Goal: Information Seeking & Learning: Understand process/instructions

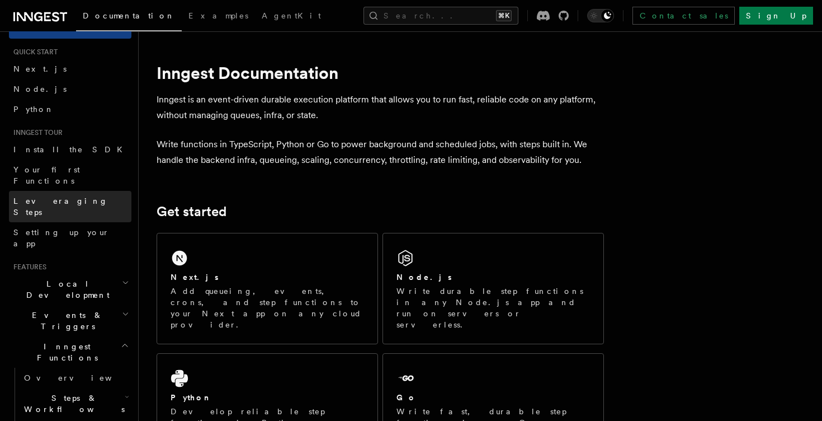
scroll to position [20, 0]
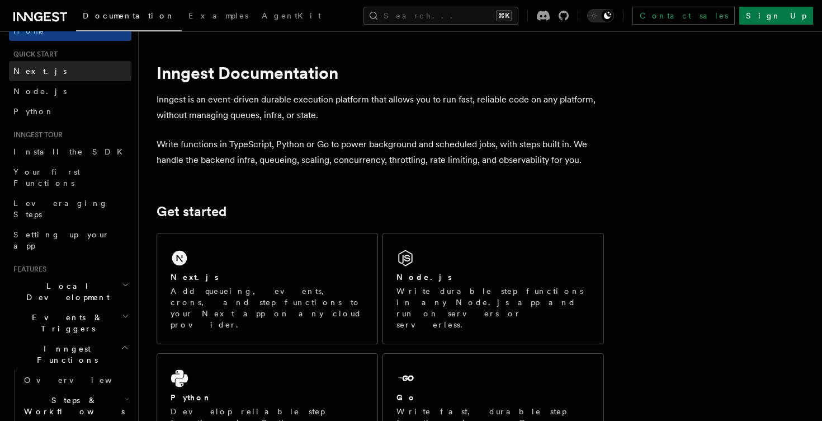
click at [55, 75] on link "Next.js" at bounding box center [70, 71] width 123 height 20
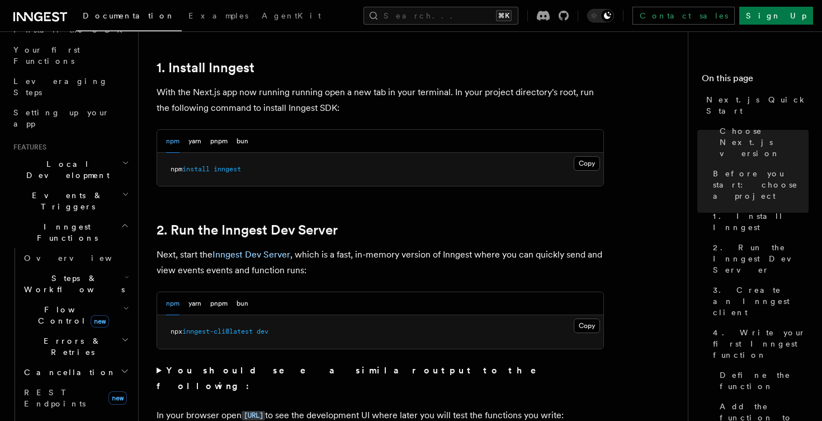
scroll to position [140, 0]
click at [123, 191] on icon "button" at bounding box center [125, 195] width 7 height 9
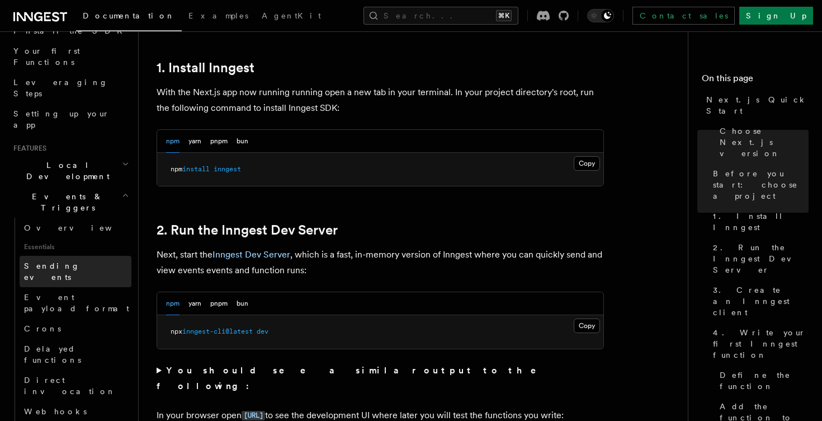
click at [76, 261] on span "Sending events" at bounding box center [52, 271] width 56 height 20
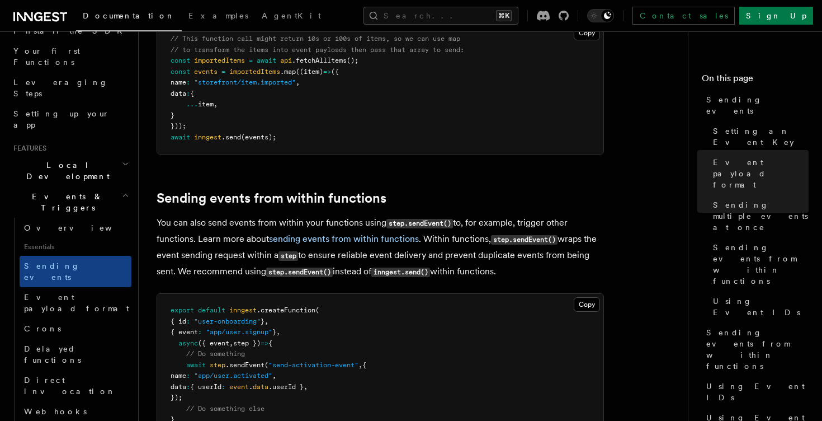
scroll to position [1628, 0]
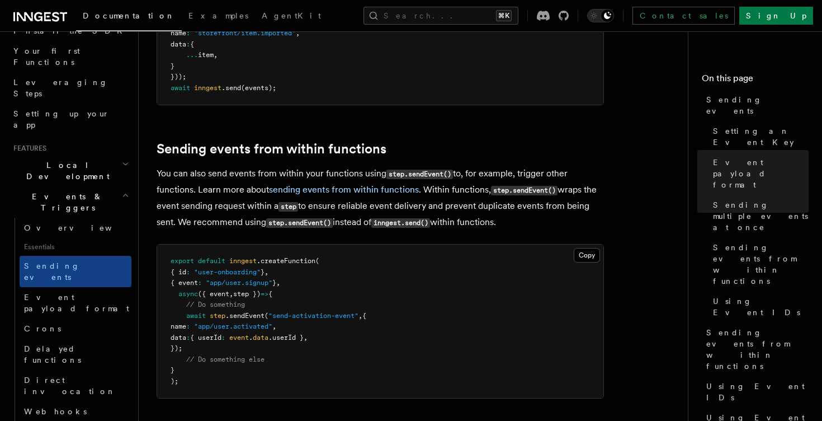
click at [291, 312] on span ""send-activation-event"" at bounding box center [314, 316] width 90 height 8
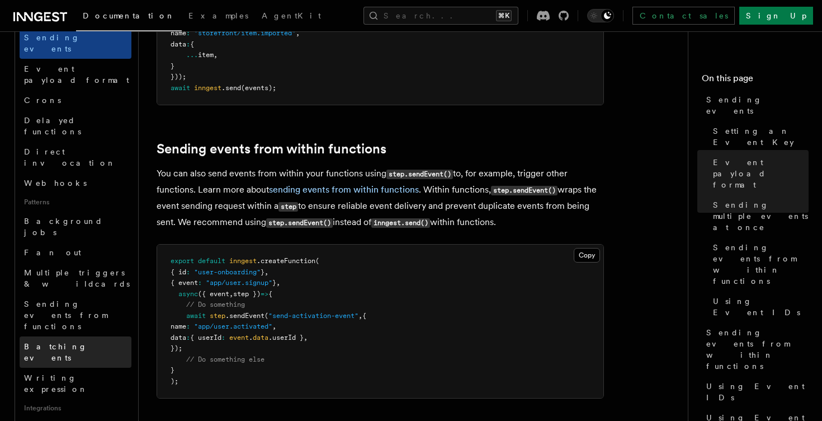
scroll to position [380, 0]
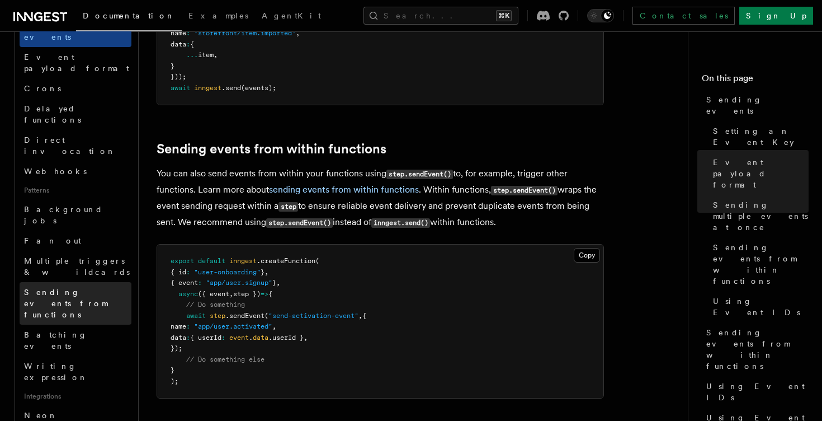
click at [85, 288] on span "Sending events from functions" at bounding box center [65, 303] width 83 height 31
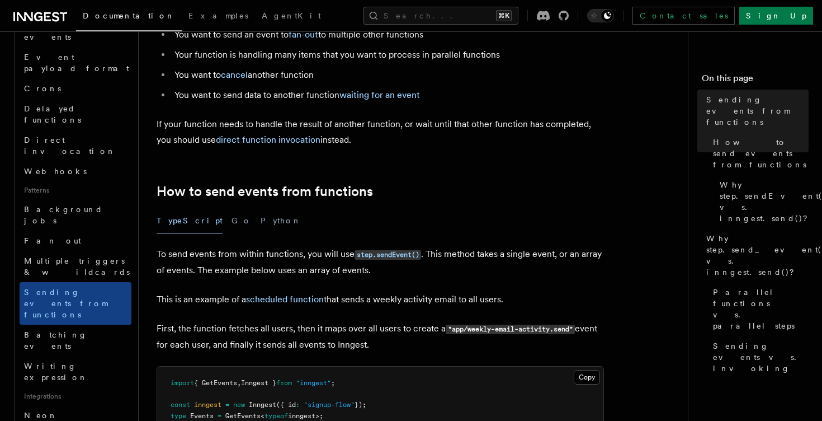
scroll to position [150, 0]
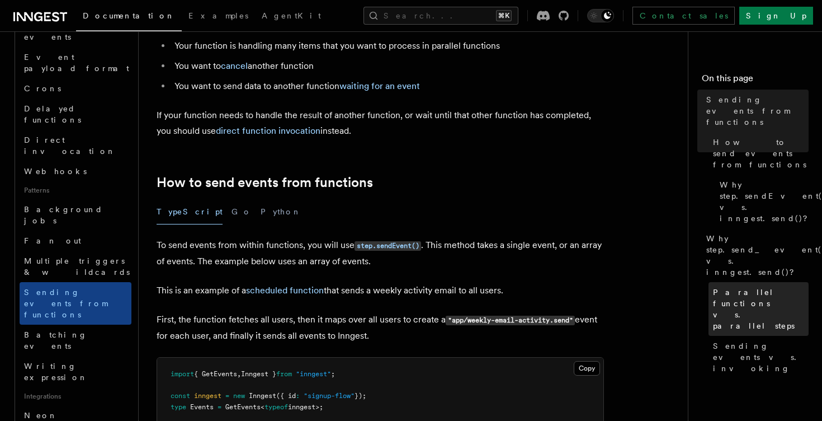
click at [770, 286] on span "Parallel functions vs. parallel steps" at bounding box center [761, 308] width 96 height 45
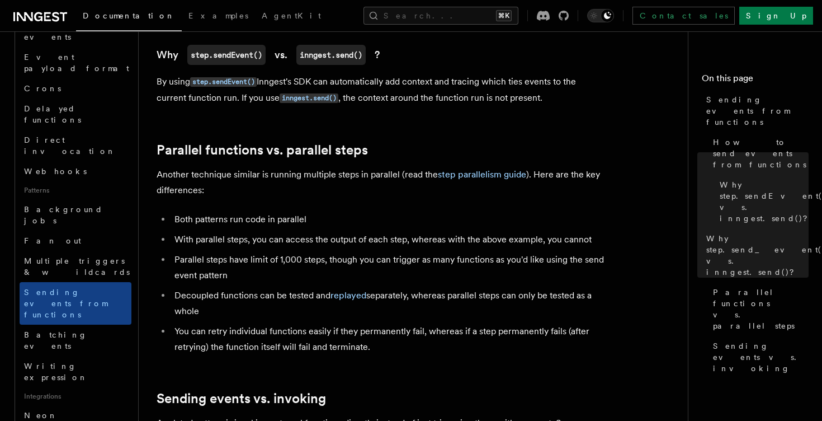
scroll to position [1254, 0]
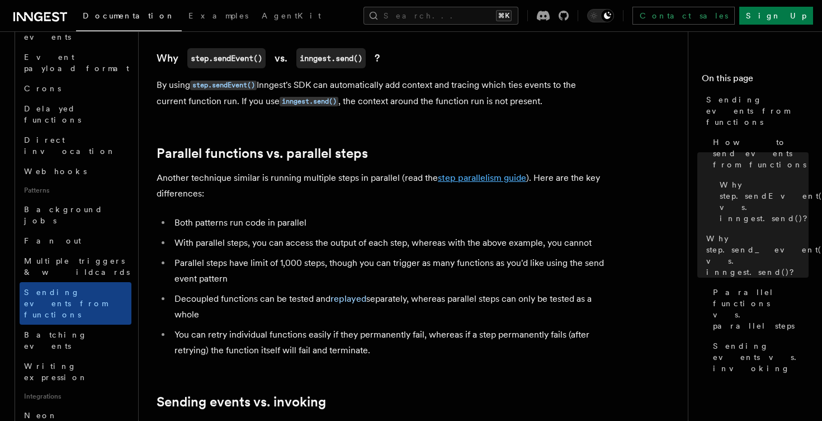
click at [496, 172] on link "step parallelism guide" at bounding box center [482, 177] width 88 height 11
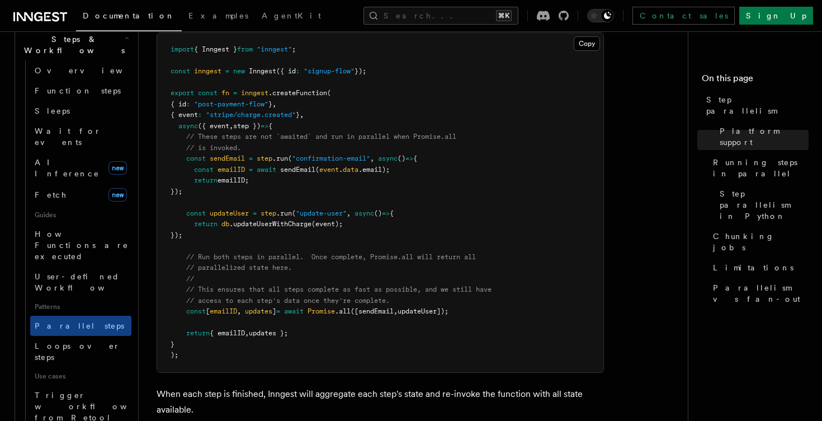
scroll to position [393, 0]
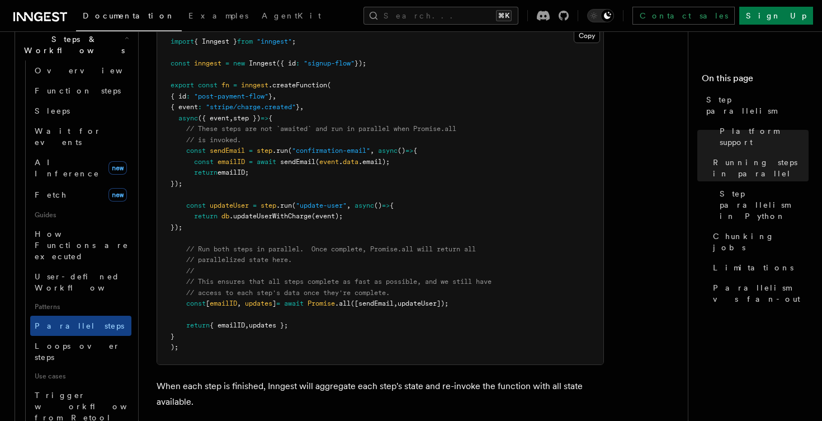
click at [394, 299] on span "([sendEmail" at bounding box center [372, 303] width 43 height 8
click at [435, 299] on span "updateUser]);" at bounding box center [423, 303] width 51 height 8
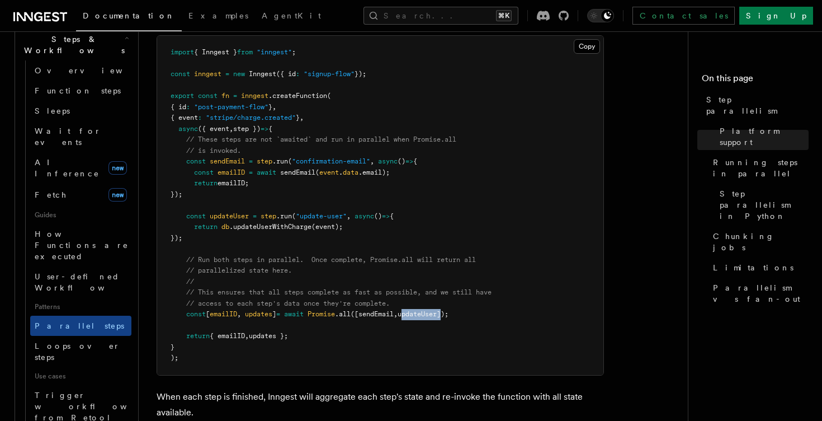
scroll to position [378, 0]
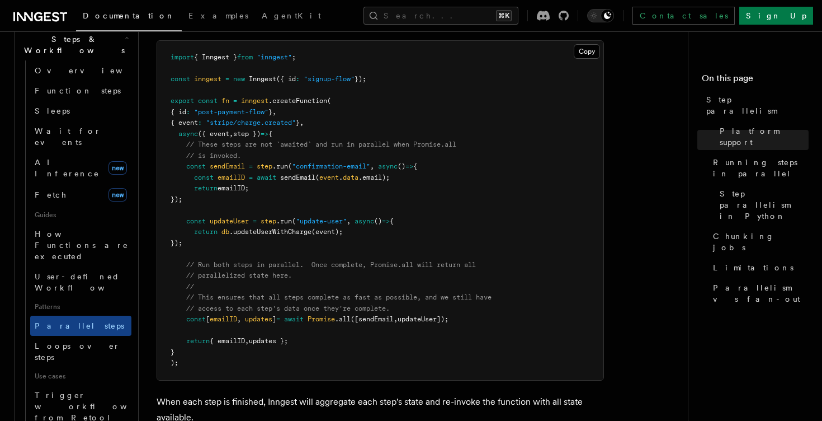
click at [383, 315] on span "([sendEmail" at bounding box center [372, 319] width 43 height 8
click at [432, 315] on span "updateUser]);" at bounding box center [423, 319] width 51 height 8
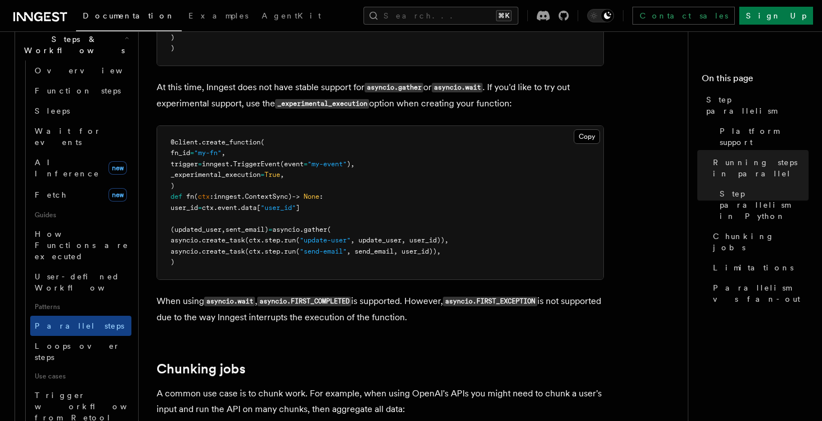
scroll to position [1260, 0]
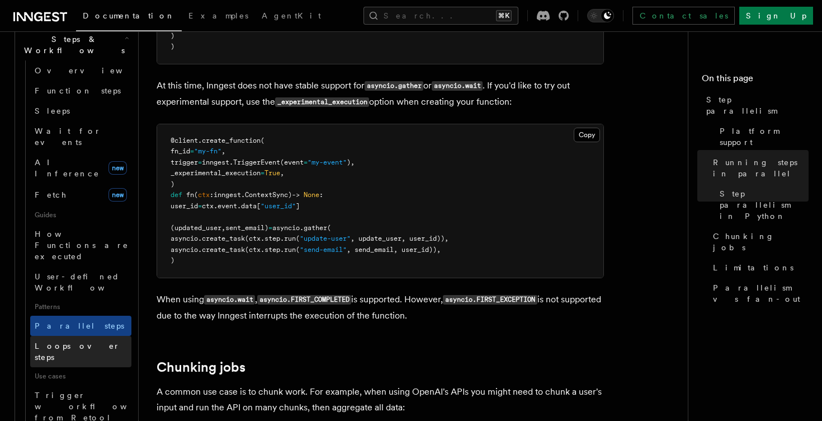
click at [98, 336] on link "Loops over steps" at bounding box center [80, 351] width 101 height 31
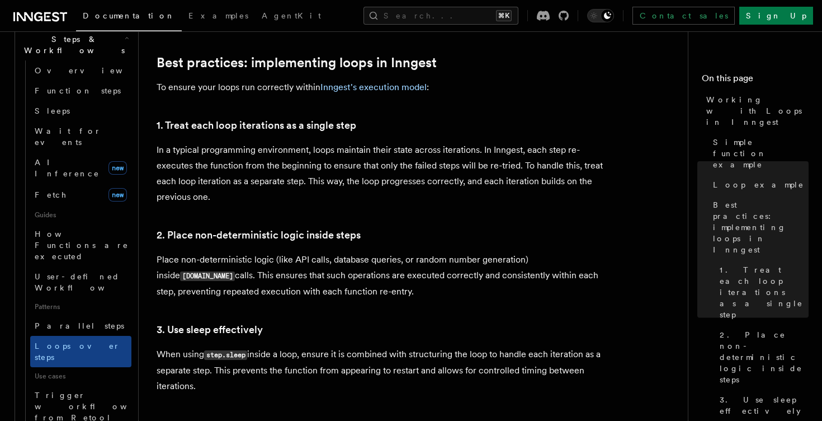
scroll to position [1730, 0]
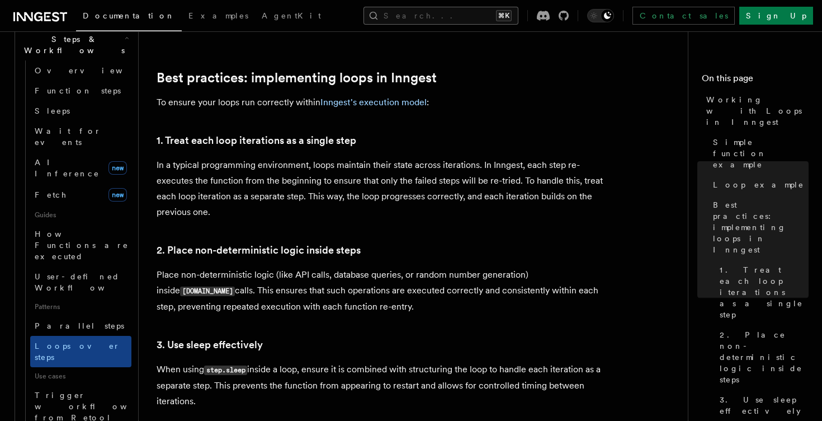
click at [491, 22] on button "Search... ⌘K" at bounding box center [441, 16] width 155 height 18
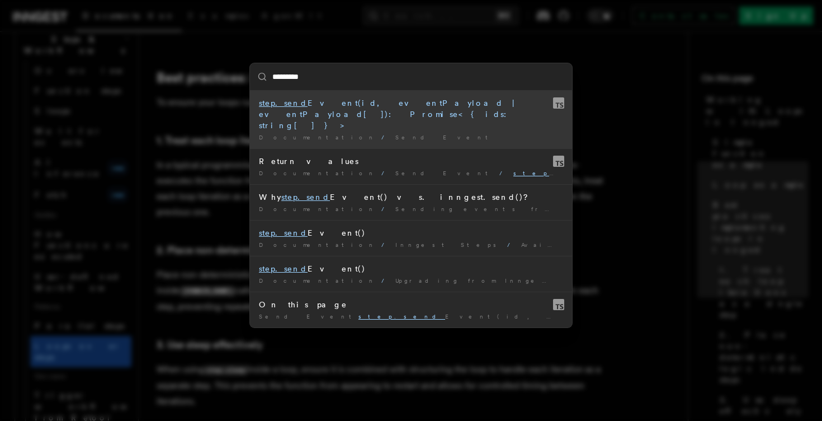
type input "**********"
click at [326, 109] on li "step.sendE vent(id, eventPayload | eventPayload[]): Promise<{ ids: string[] }> …" at bounding box center [411, 120] width 322 height 58
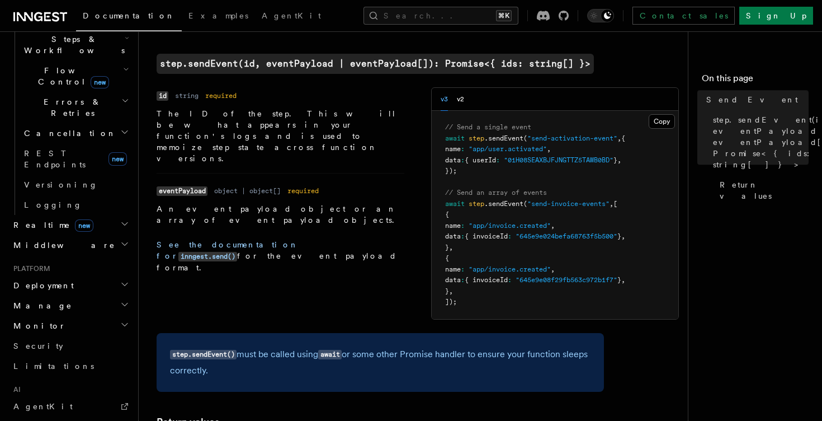
scroll to position [374, 0]
